Goal: Check status: Check status

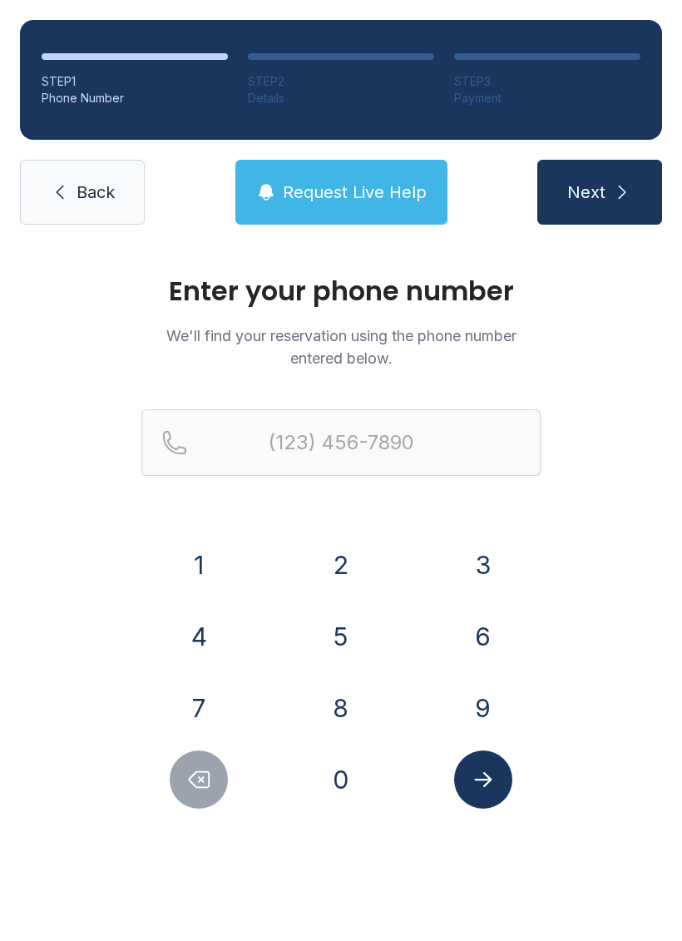
click at [203, 624] on button "4" at bounding box center [199, 636] width 58 height 58
click at [353, 759] on button "0" at bounding box center [341, 780] width 58 height 58
click at [341, 570] on button "2" at bounding box center [341, 565] width 58 height 58
click at [480, 627] on button "6" at bounding box center [483, 636] width 58 height 58
click at [346, 766] on button "0" at bounding box center [341, 780] width 58 height 58
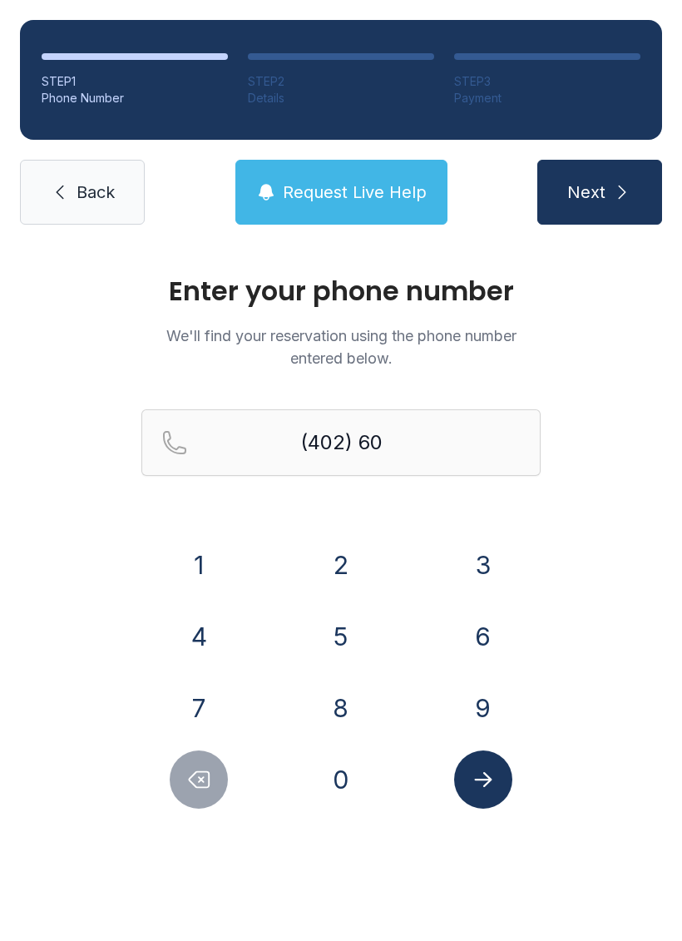
click at [197, 562] on button "1" at bounding box center [199, 565] width 58 height 58
click at [331, 565] on button "2" at bounding box center [341, 565] width 58 height 58
click at [478, 640] on button "6" at bounding box center [483, 636] width 58 height 58
click at [484, 717] on button "9" at bounding box center [483, 708] width 58 height 58
click at [338, 796] on button "0" at bounding box center [341, 780] width 58 height 58
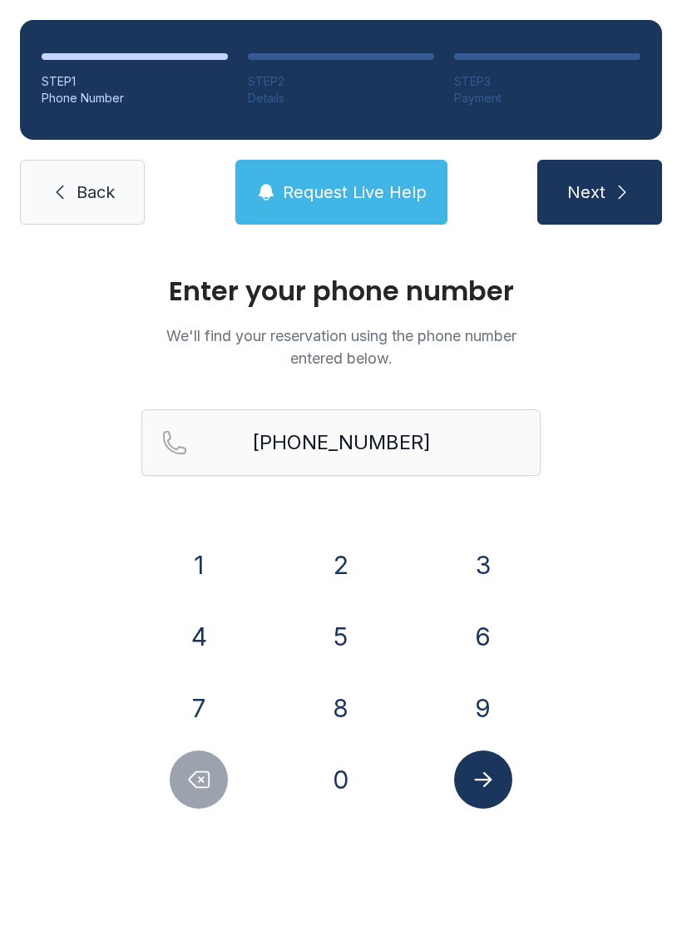
click at [498, 774] on button "Submit lookup form" at bounding box center [483, 780] width 58 height 58
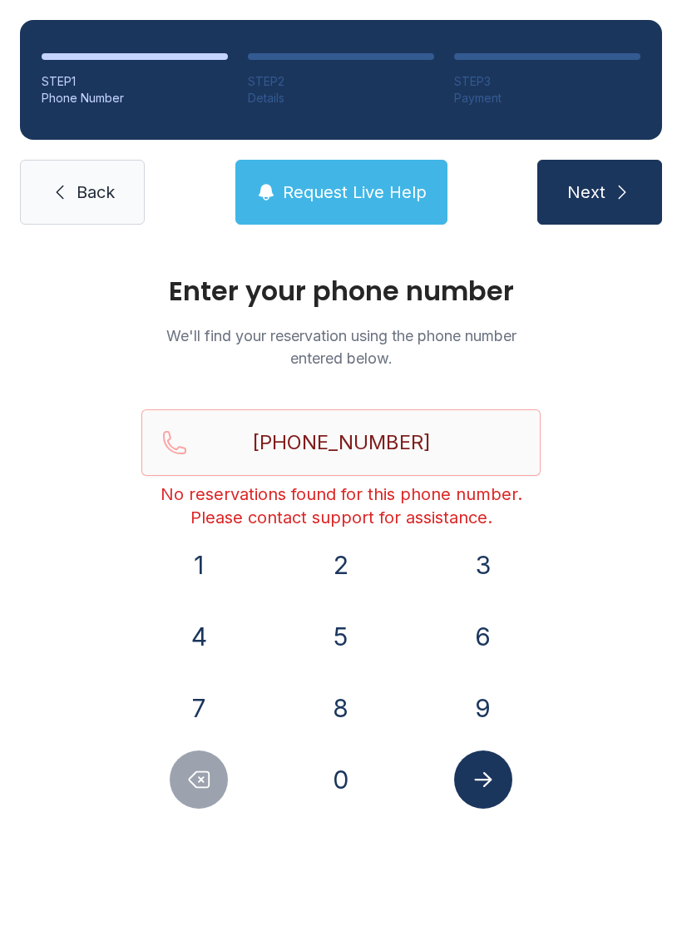
click at [184, 781] on button "Delete number" at bounding box center [199, 780] width 58 height 58
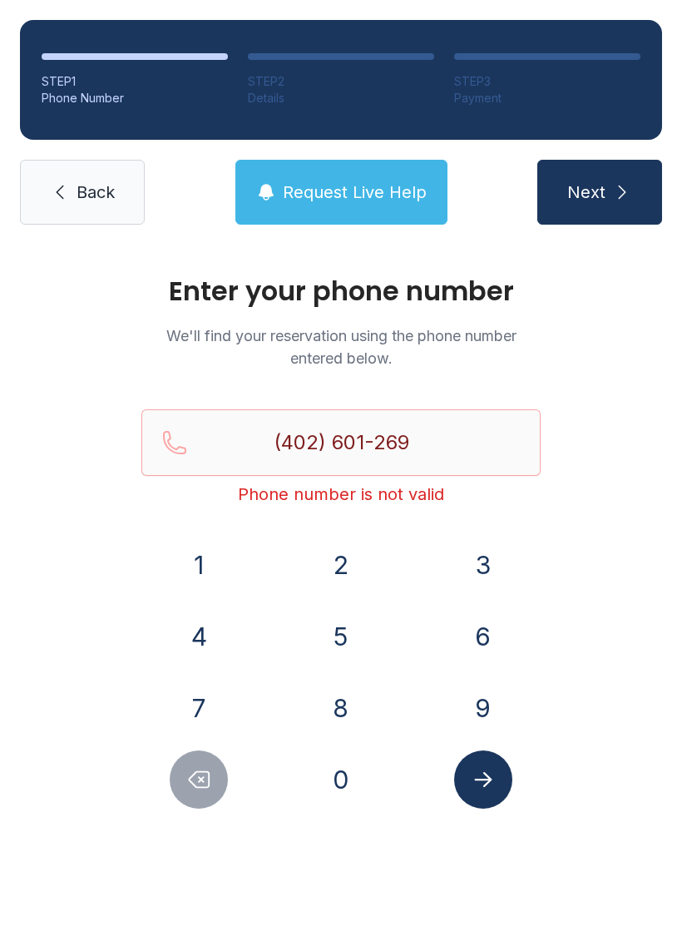
click at [183, 781] on button "Delete number" at bounding box center [199, 780] width 58 height 58
click at [195, 778] on icon "Delete number" at bounding box center [198, 779] width 25 height 25
click at [194, 777] on icon "Delete number" at bounding box center [198, 779] width 25 height 25
click at [193, 784] on icon "Delete number" at bounding box center [200, 780] width 20 height 16
click at [192, 784] on icon "Delete number" at bounding box center [200, 780] width 20 height 16
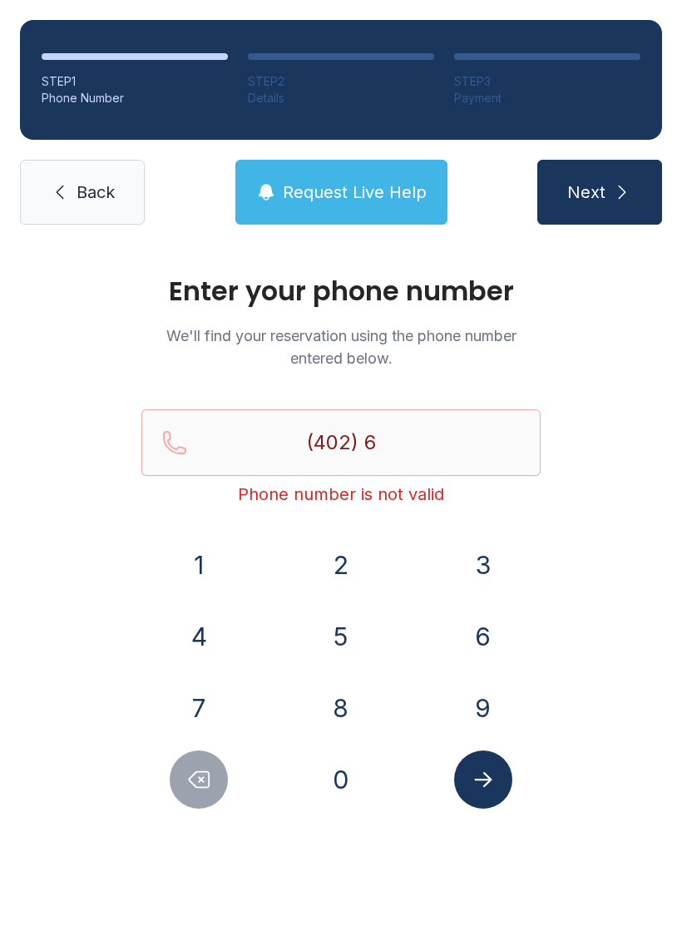
click at [193, 796] on button "Delete number" at bounding box center [199, 780] width 58 height 58
click at [192, 796] on button "Delete number" at bounding box center [199, 780] width 58 height 58
click at [177, 801] on div at bounding box center [199, 780] width 116 height 58
click at [177, 800] on button "Delete number" at bounding box center [199, 780] width 58 height 58
type input "(4"
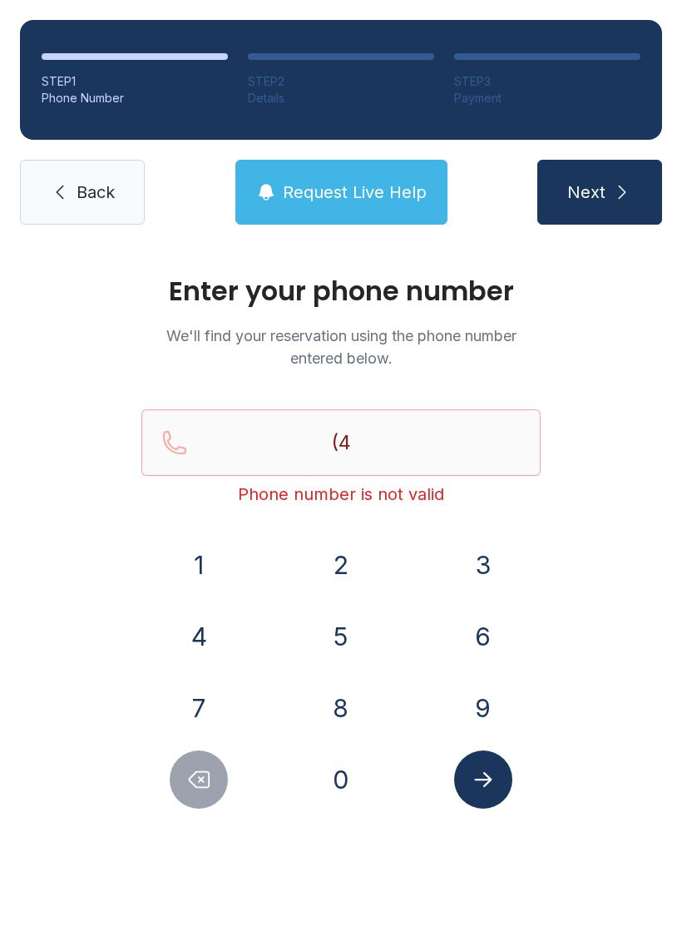
click at [182, 798] on button "Delete number" at bounding box center [199, 780] width 58 height 58
